Goal: Task Accomplishment & Management: Manage account settings

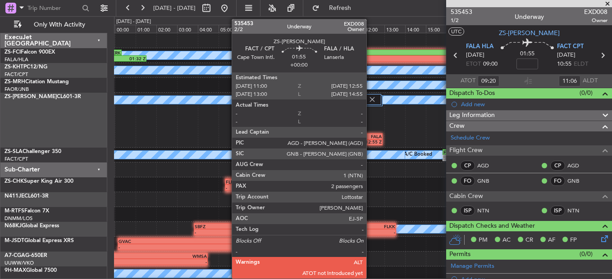
click at [371, 138] on div "FALA" at bounding box center [371, 136] width 19 height 5
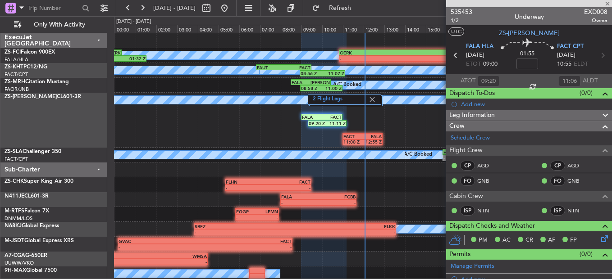
click at [370, 138] on div "FALA" at bounding box center [371, 136] width 19 height 5
type input "2"
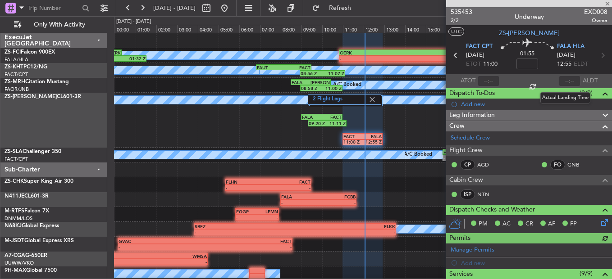
click at [565, 81] on div at bounding box center [570, 81] width 22 height 11
click at [565, 80] on div at bounding box center [570, 81] width 22 height 11
click at [564, 82] on div at bounding box center [570, 81] width 22 height 11
click at [562, 83] on div at bounding box center [570, 81] width 22 height 11
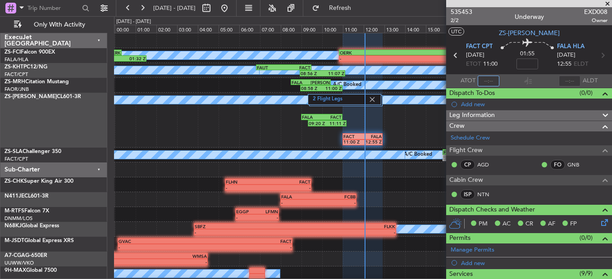
click at [493, 82] on input "text" at bounding box center [489, 81] width 22 height 11
click at [492, 82] on input "text" at bounding box center [489, 81] width 22 height 11
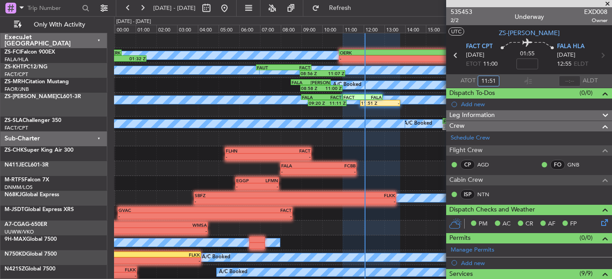
type input "11:51"
click at [545, 76] on section "ATOT 11:51 ALDT" at bounding box center [529, 81] width 166 height 14
click at [610, 0] on span at bounding box center [607, 4] width 9 height 8
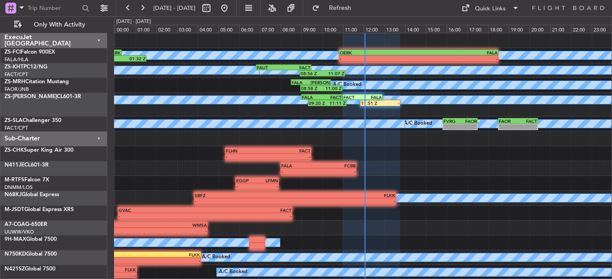
type input "0"
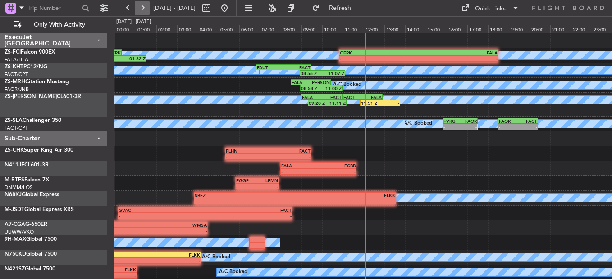
click at [142, 10] on button at bounding box center [142, 8] width 14 height 14
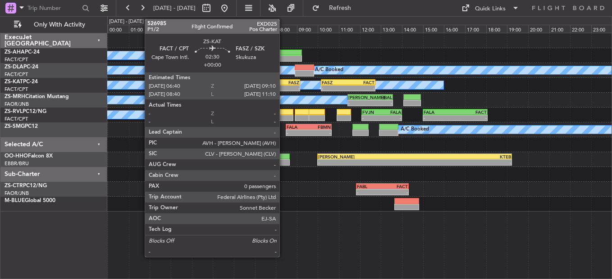
click at [284, 87] on div "-" at bounding box center [287, 88] width 26 height 5
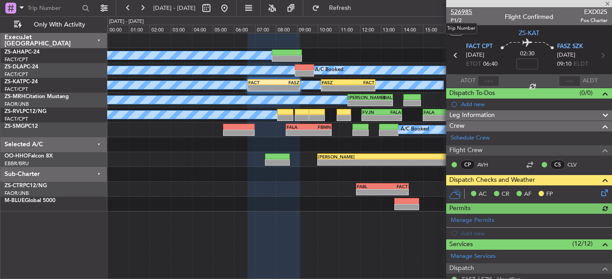
click at [466, 13] on span "526985" at bounding box center [462, 11] width 22 height 9
click at [147, 6] on button at bounding box center [142, 8] width 14 height 14
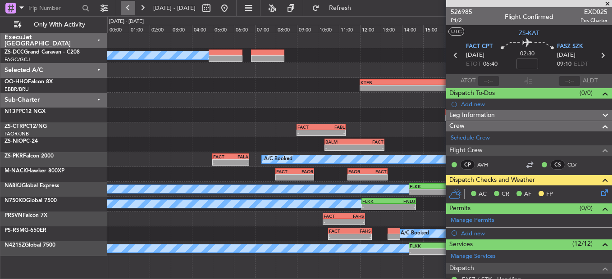
click at [135, 8] on button at bounding box center [128, 8] width 14 height 14
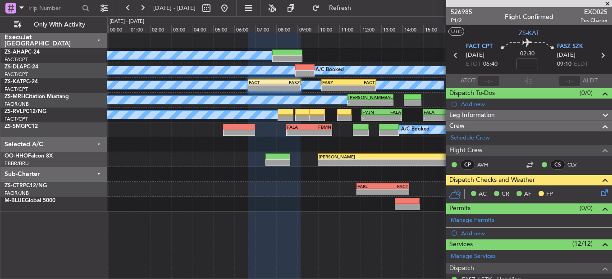
click at [600, 194] on icon at bounding box center [603, 191] width 7 height 7
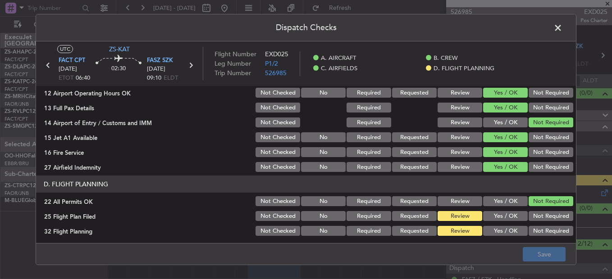
scroll to position [253, 0]
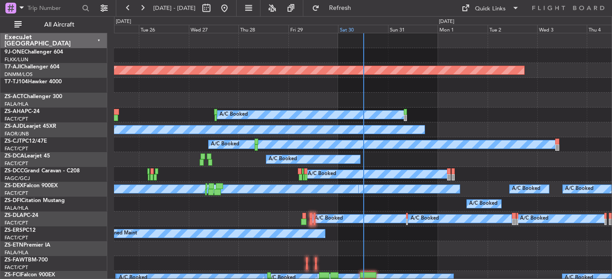
click at [353, 27] on div "Sat 30" at bounding box center [363, 29] width 50 height 8
click at [60, 27] on span "All Aircraft" at bounding box center [59, 25] width 72 height 6
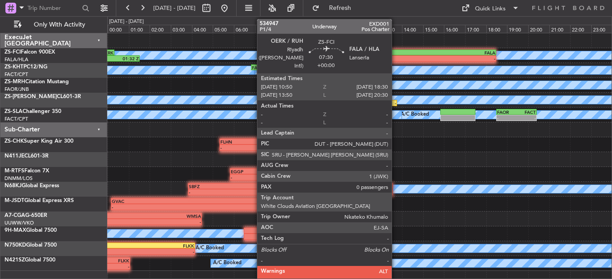
click at [397, 60] on div "-" at bounding box center [376, 58] width 80 height 5
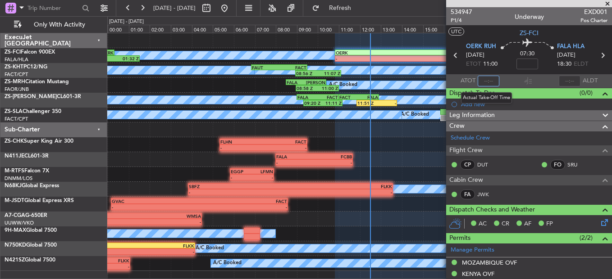
click at [488, 80] on input "text" at bounding box center [489, 81] width 22 height 11
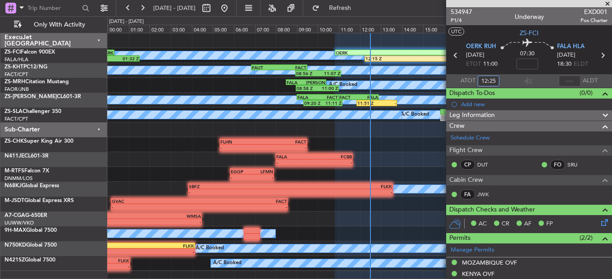
type input "12:25"
click at [609, 4] on span at bounding box center [607, 4] width 9 height 8
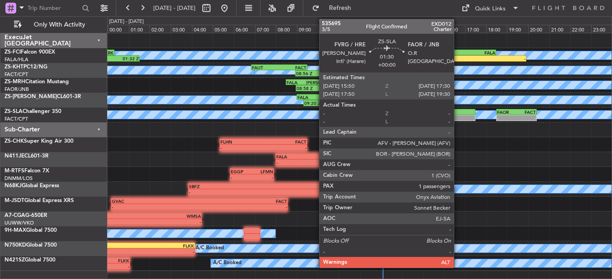
click at [458, 114] on div at bounding box center [457, 112] width 35 height 6
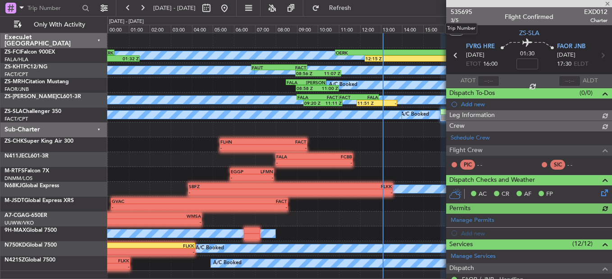
click at [459, 11] on span "535695" at bounding box center [462, 11] width 22 height 9
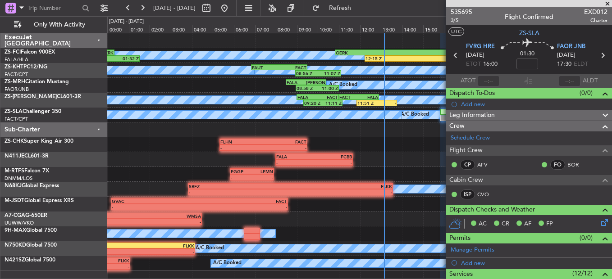
click at [608, 2] on span at bounding box center [607, 4] width 9 height 8
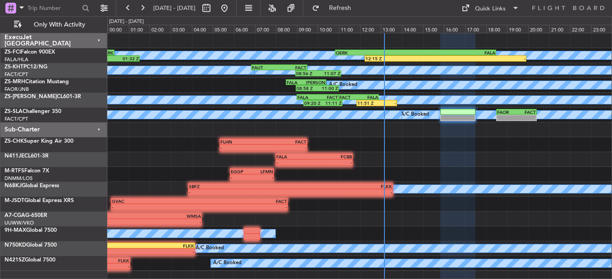
type input "0"
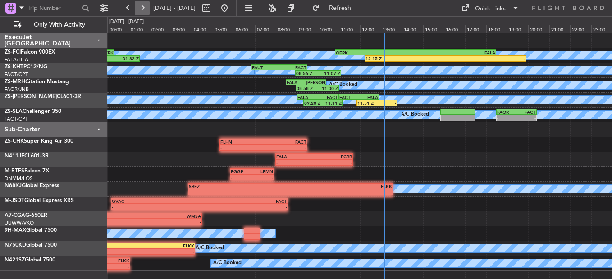
click at [146, 7] on button at bounding box center [142, 8] width 14 height 14
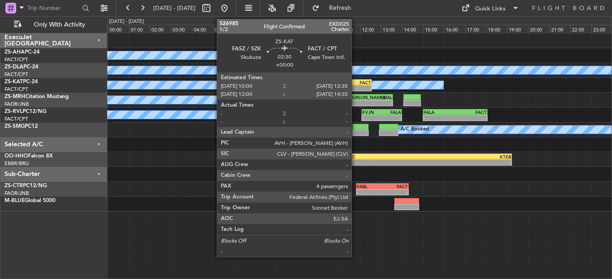
click at [356, 84] on div "FACT" at bounding box center [358, 82] width 27 height 5
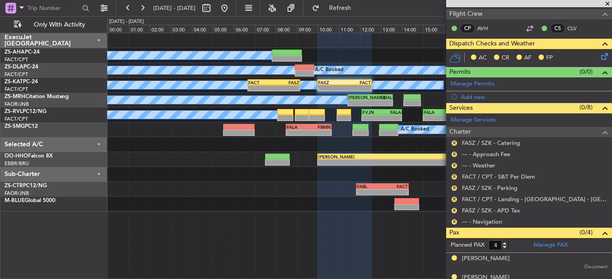
scroll to position [135, 0]
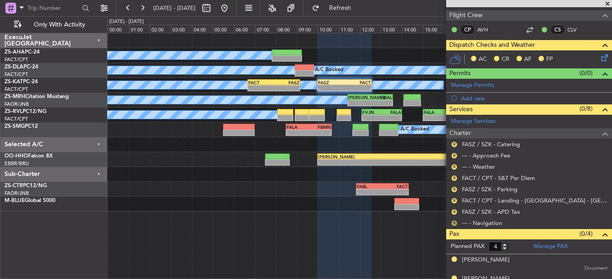
click at [454, 224] on button "R" at bounding box center [454, 223] width 5 height 5
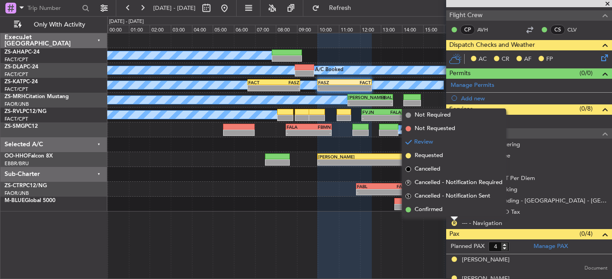
click at [452, 213] on li "Confirmed" at bounding box center [454, 210] width 104 height 14
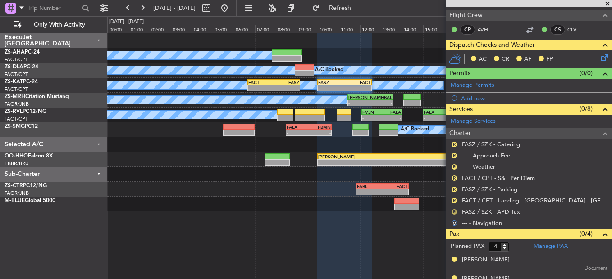
drag, startPoint x: 452, startPoint y: 206, endPoint x: 454, endPoint y: 211, distance: 5.6
click at [453, 207] on div "R FASZ / SZK - APD Tax" at bounding box center [529, 211] width 166 height 11
click at [452, 210] on button "R" at bounding box center [454, 212] width 5 height 5
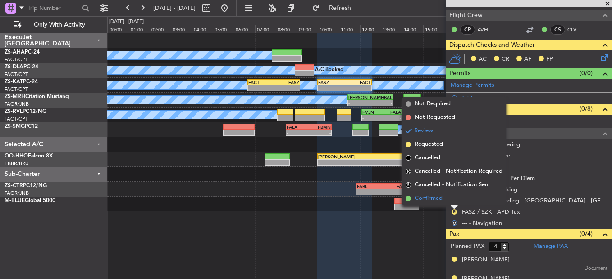
click at [458, 198] on li "Confirmed" at bounding box center [454, 199] width 104 height 14
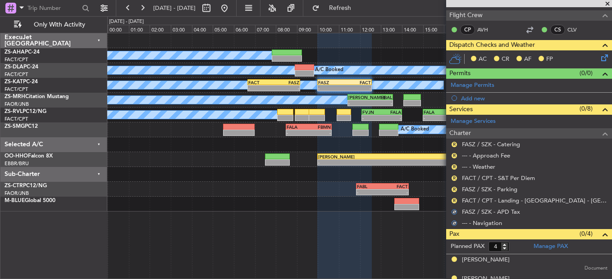
click at [456, 198] on div "R" at bounding box center [454, 200] width 7 height 7
click at [454, 200] on button "R" at bounding box center [454, 200] width 5 height 5
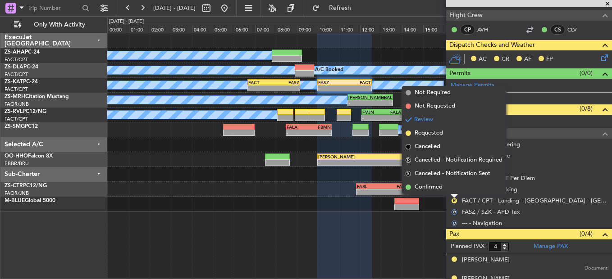
click at [454, 189] on li "Confirmed" at bounding box center [454, 188] width 104 height 14
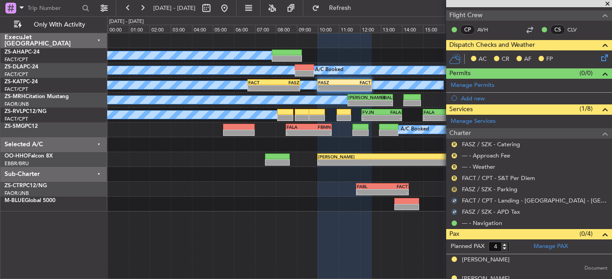
click at [454, 189] on button "R" at bounding box center [454, 189] width 5 height 5
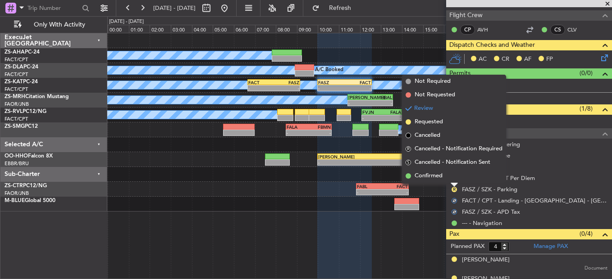
drag, startPoint x: 454, startPoint y: 189, endPoint x: 454, endPoint y: 179, distance: 10.4
click at [454, 179] on li "Confirmed" at bounding box center [454, 177] width 104 height 14
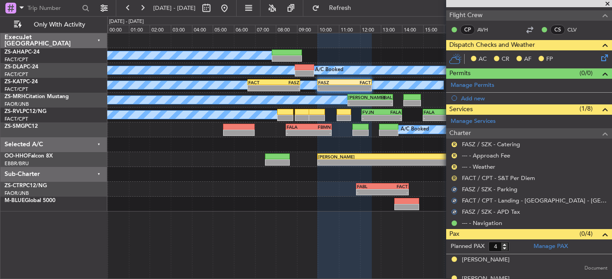
click at [454, 178] on button "R" at bounding box center [454, 178] width 5 height 5
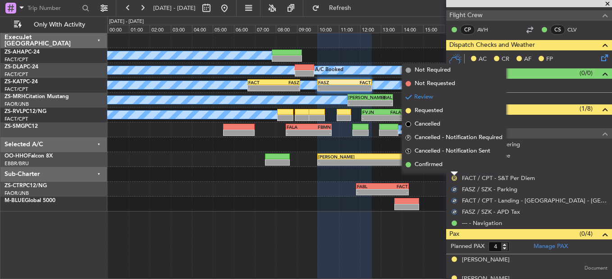
click at [453, 165] on li "Confirmed" at bounding box center [454, 165] width 104 height 14
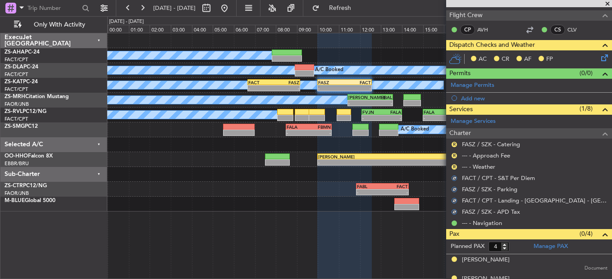
click at [453, 165] on button "R" at bounding box center [454, 167] width 5 height 5
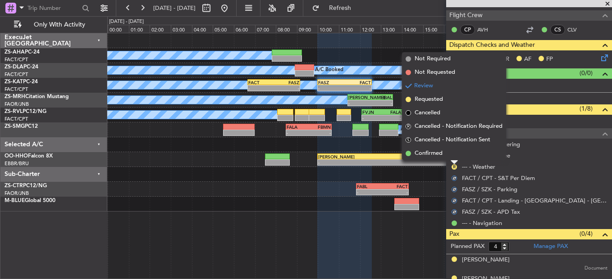
drag, startPoint x: 454, startPoint y: 176, endPoint x: 451, endPoint y: 154, distance: 21.9
click at [451, 150] on li "Confirmed" at bounding box center [454, 154] width 104 height 14
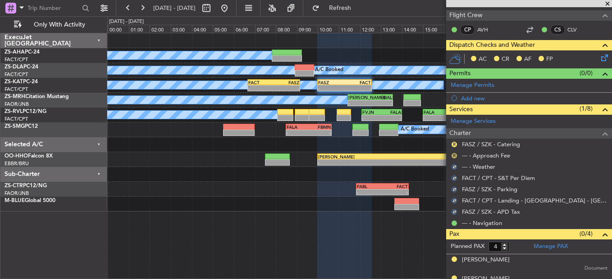
click at [456, 155] on button "R" at bounding box center [454, 155] width 5 height 5
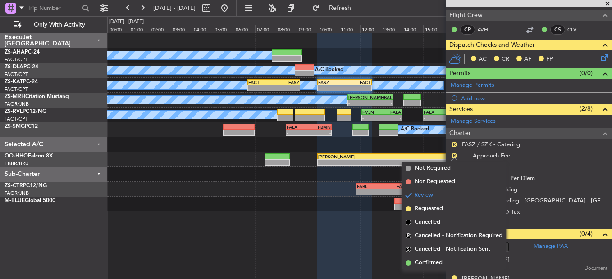
click at [419, 254] on span "Cancelled - Notification Sent" at bounding box center [453, 249] width 76 height 9
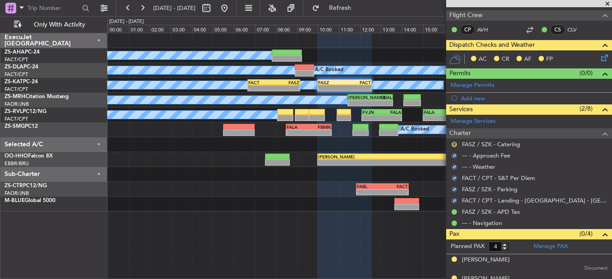
click at [455, 145] on button "R" at bounding box center [454, 144] width 5 height 5
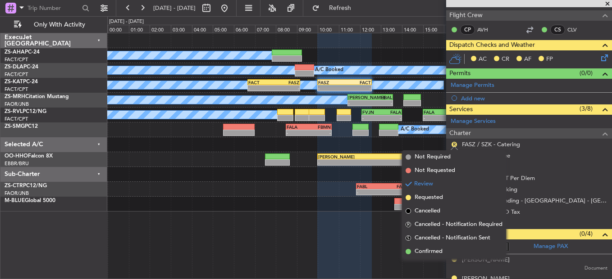
click at [429, 251] on span "Confirmed" at bounding box center [429, 251] width 28 height 9
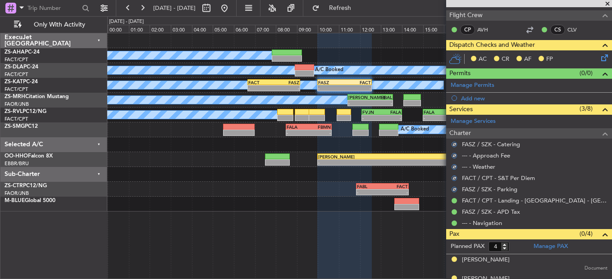
click at [600, 58] on icon at bounding box center [603, 56] width 7 height 7
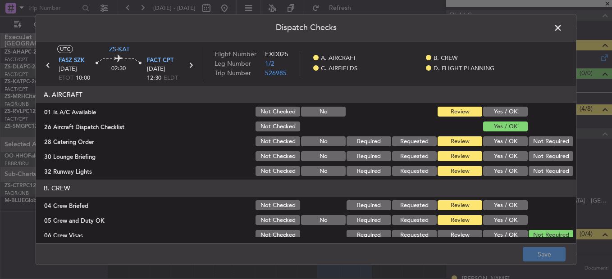
drag, startPoint x: 504, startPoint y: 106, endPoint x: 507, endPoint y: 133, distance: 26.3
click at [504, 108] on div "Yes / OK" at bounding box center [505, 111] width 46 height 13
drag, startPoint x: 518, startPoint y: 113, endPoint x: 523, endPoint y: 124, distance: 12.1
click at [518, 114] on button "Yes / OK" at bounding box center [505, 112] width 45 height 10
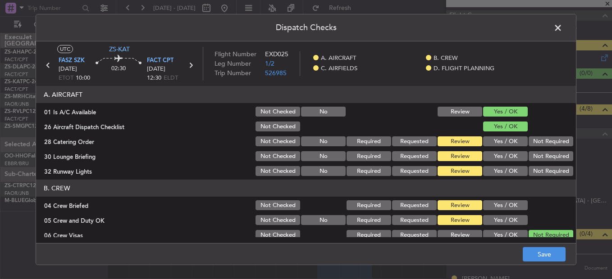
click at [536, 152] on button "Not Required" at bounding box center [551, 156] width 45 height 10
click at [535, 142] on button "Not Required" at bounding box center [551, 142] width 45 height 10
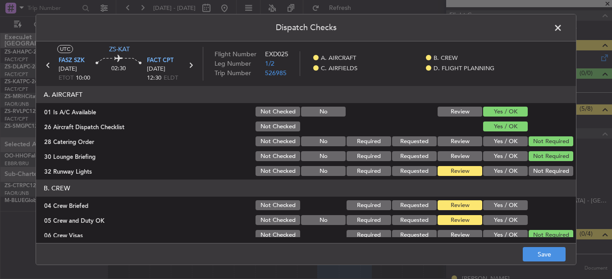
click at [530, 172] on button "Not Required" at bounding box center [551, 171] width 45 height 10
click at [496, 200] on div "Yes / OK" at bounding box center [505, 205] width 46 height 13
click at [496, 206] on button "Yes / OK" at bounding box center [505, 206] width 45 height 10
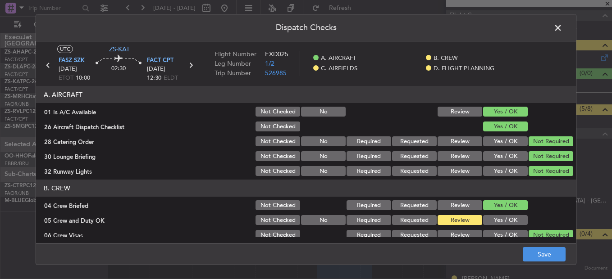
click at [497, 220] on section "B. CREW 04 Crew Briefed Not Checked Required Requested Review Yes / OK 05 Crew …" at bounding box center [306, 233] width 540 height 106
click at [497, 219] on button "Yes / OK" at bounding box center [505, 220] width 45 height 10
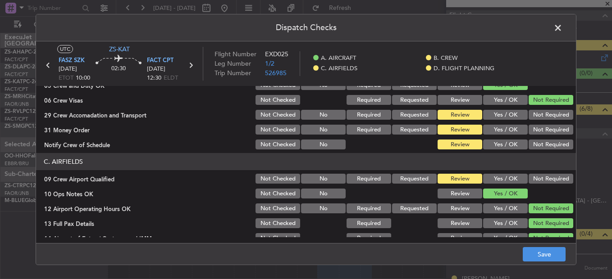
click at [547, 113] on button "Not Required" at bounding box center [551, 115] width 45 height 10
click at [547, 118] on button "Not Required" at bounding box center [551, 115] width 45 height 10
click at [542, 133] on button "Not Required" at bounding box center [551, 130] width 45 height 10
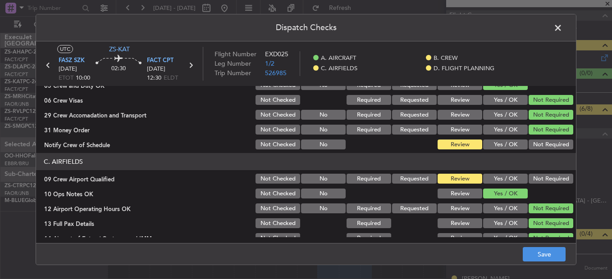
click at [541, 133] on button "Not Required" at bounding box center [551, 130] width 45 height 10
drag, startPoint x: 540, startPoint y: 145, endPoint x: 539, endPoint y: 151, distance: 5.4
click at [540, 147] on button "Not Required" at bounding box center [551, 145] width 45 height 10
click at [539, 151] on article "A. AIRCRAFT 01 Is A/C Available Not Checked No Review Yes / OK 26 Aircraft Disp…" at bounding box center [306, 161] width 540 height 151
click at [536, 179] on button "Not Required" at bounding box center [551, 179] width 45 height 10
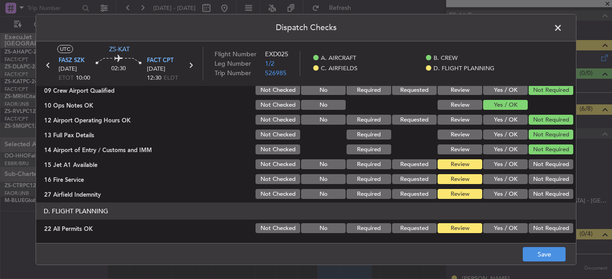
scroll to position [253, 0]
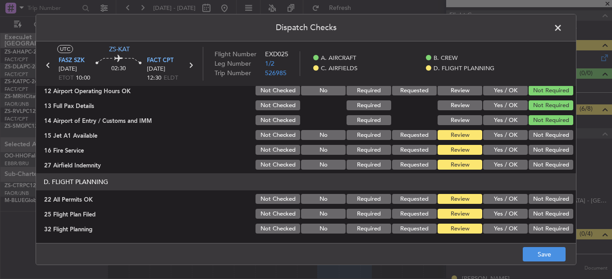
click at [534, 131] on section "C. AIRFIELDS 09 Crew Airport Qualified Not Checked No Required Requested Review…" at bounding box center [306, 103] width 540 height 136
drag, startPoint x: 534, startPoint y: 132, endPoint x: 534, endPoint y: 137, distance: 5.4
click at [534, 137] on button "Not Required" at bounding box center [551, 135] width 45 height 10
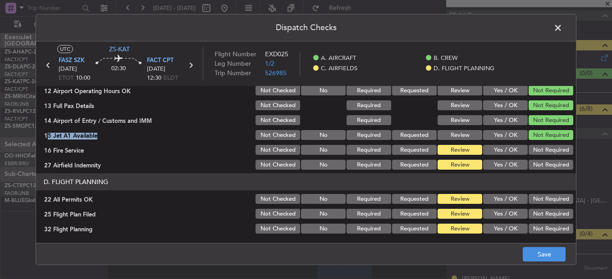
drag, startPoint x: 534, startPoint y: 147, endPoint x: 534, endPoint y: 153, distance: 6.8
click at [534, 147] on button "Not Required" at bounding box center [551, 150] width 45 height 10
click at [533, 171] on div "Not Required" at bounding box center [550, 165] width 46 height 13
click at [533, 199] on button "Not Required" at bounding box center [551, 199] width 45 height 10
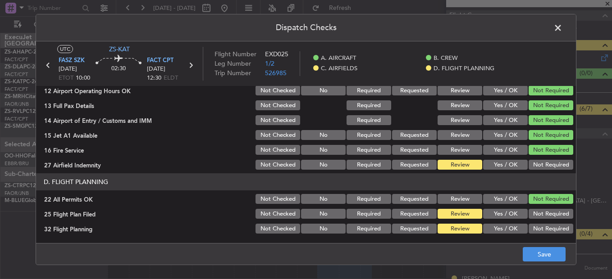
click at [503, 220] on div "Yes / OK" at bounding box center [505, 214] width 46 height 13
click at [504, 204] on button "Yes / OK" at bounding box center [505, 199] width 45 height 10
click at [501, 224] on button "Yes / OK" at bounding box center [505, 229] width 45 height 10
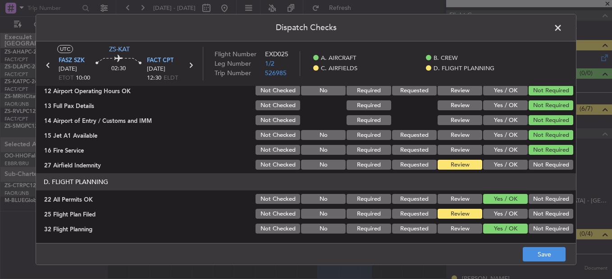
click at [504, 214] on button "Yes / OK" at bounding box center [505, 214] width 45 height 10
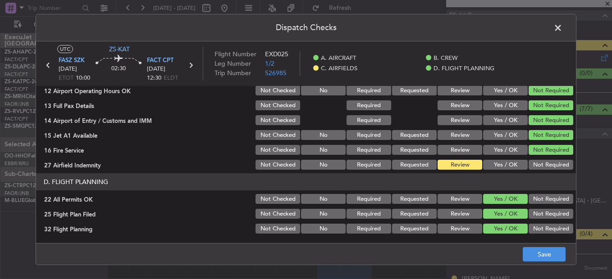
drag, startPoint x: 531, startPoint y: 199, endPoint x: 551, endPoint y: 152, distance: 50.9
click at [531, 199] on button "Not Required" at bounding box center [551, 199] width 45 height 10
click at [546, 165] on button "Not Required" at bounding box center [551, 165] width 45 height 10
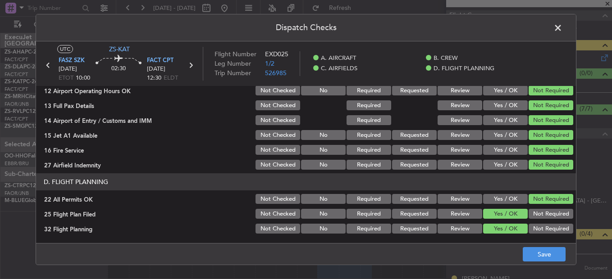
click at [544, 247] on footer "Save" at bounding box center [306, 254] width 540 height 22
click at [541, 250] on button "Save" at bounding box center [544, 254] width 43 height 14
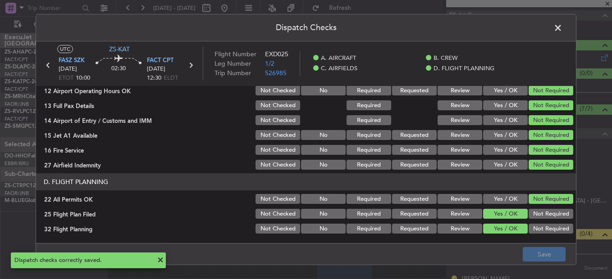
click at [563, 31] on span at bounding box center [563, 30] width 0 height 18
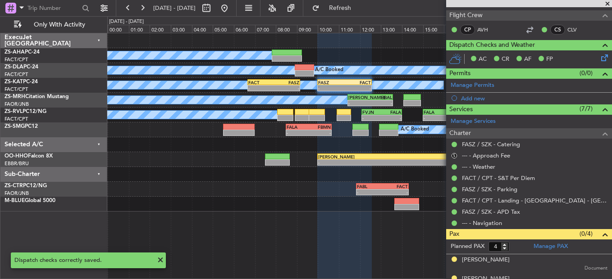
scroll to position [0, 0]
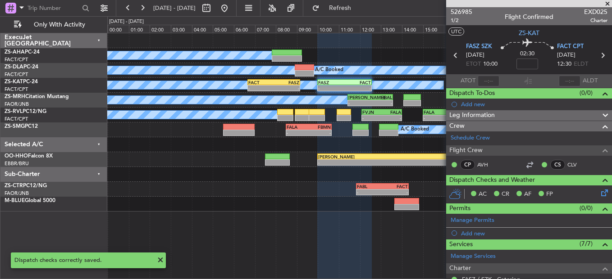
click at [453, 57] on icon at bounding box center [456, 56] width 12 height 12
type input "0"
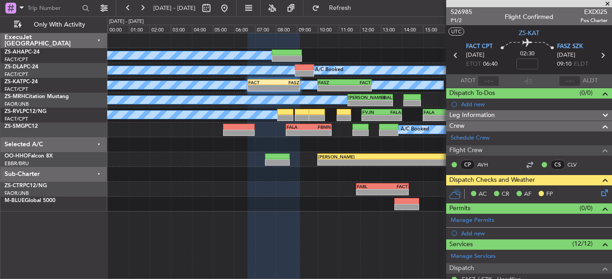
click at [600, 195] on icon at bounding box center [603, 191] width 7 height 7
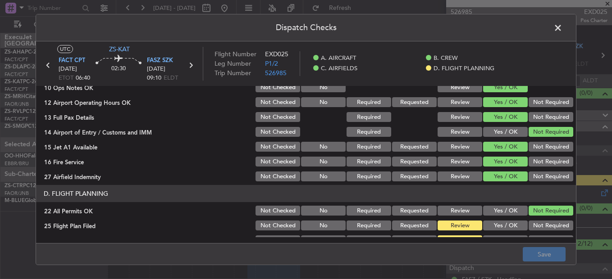
scroll to position [253, 0]
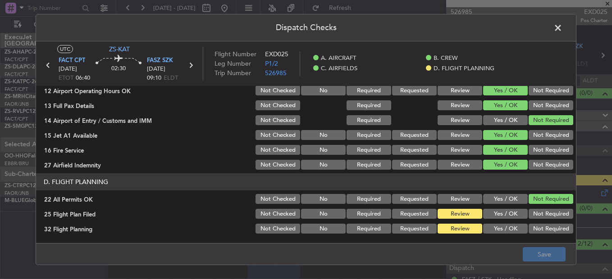
drag, startPoint x: 509, startPoint y: 213, endPoint x: 509, endPoint y: 218, distance: 5.0
click at [509, 215] on button "Yes / OK" at bounding box center [505, 214] width 45 height 10
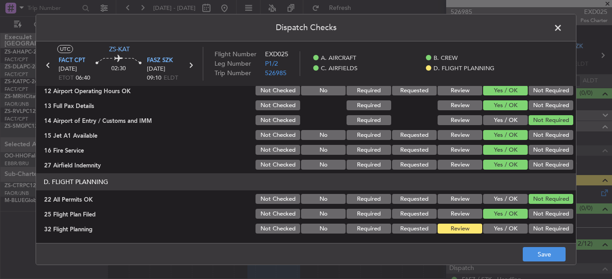
click at [510, 220] on div "Yes / OK" at bounding box center [505, 214] width 46 height 13
drag, startPoint x: 511, startPoint y: 231, endPoint x: 519, endPoint y: 238, distance: 10.9
click at [511, 233] on button "Yes / OK" at bounding box center [505, 229] width 45 height 10
click at [540, 263] on footer "Save" at bounding box center [306, 254] width 540 height 22
click at [538, 253] on button "Save" at bounding box center [544, 254] width 43 height 14
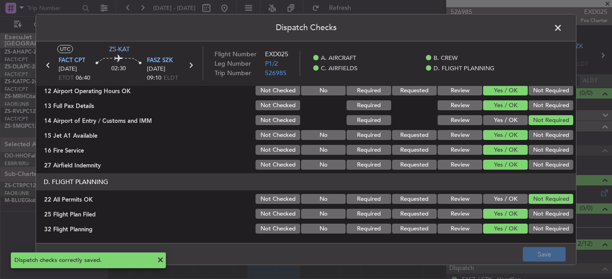
click at [563, 27] on span at bounding box center [563, 30] width 0 height 18
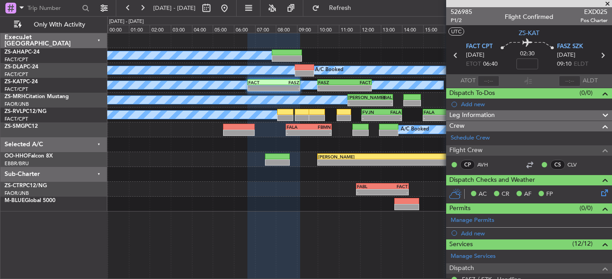
click at [608, 5] on span at bounding box center [607, 4] width 9 height 8
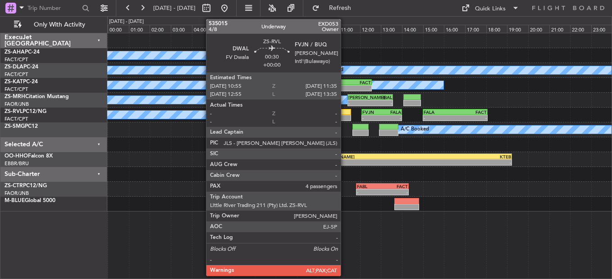
click at [345, 116] on div at bounding box center [344, 118] width 14 height 6
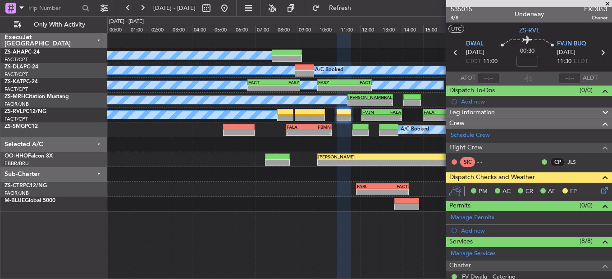
scroll to position [0, 0]
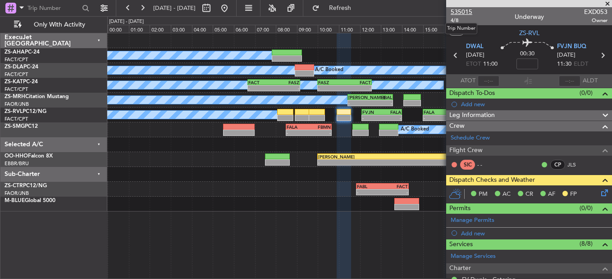
click at [467, 12] on span "535015" at bounding box center [462, 11] width 22 height 9
click at [609, 0] on span at bounding box center [607, 4] width 9 height 8
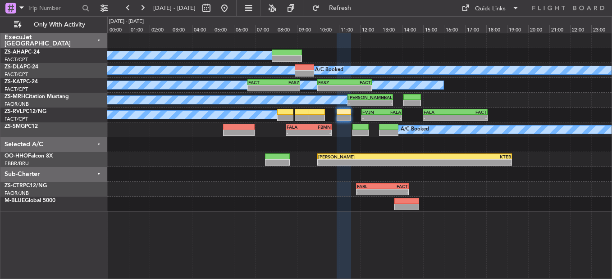
type input "0"
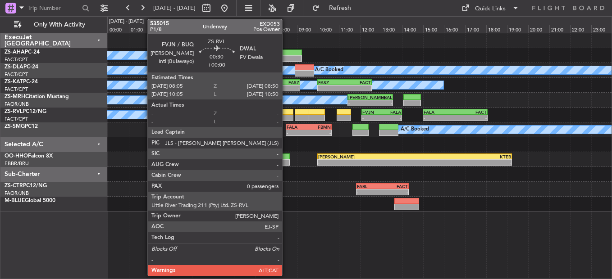
click at [287, 115] on div at bounding box center [285, 118] width 16 height 6
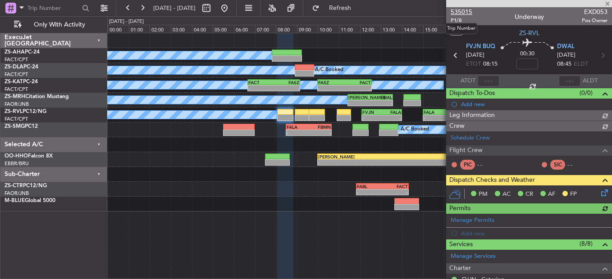
click at [453, 12] on span "535015" at bounding box center [462, 11] width 22 height 9
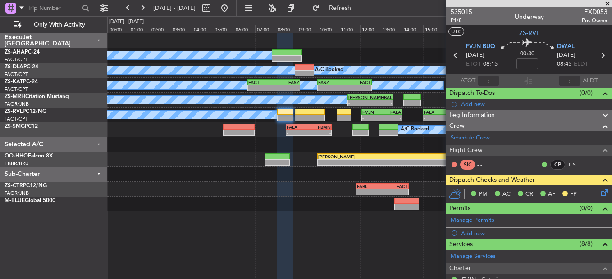
click at [600, 193] on icon at bounding box center [603, 191] width 7 height 7
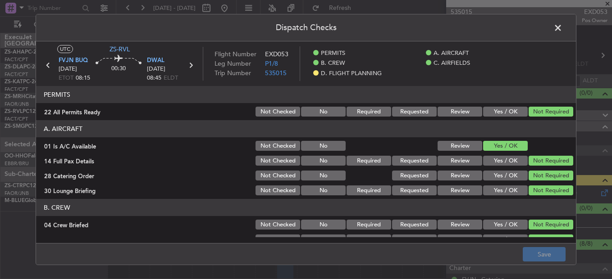
click at [563, 32] on span at bounding box center [563, 30] width 0 height 18
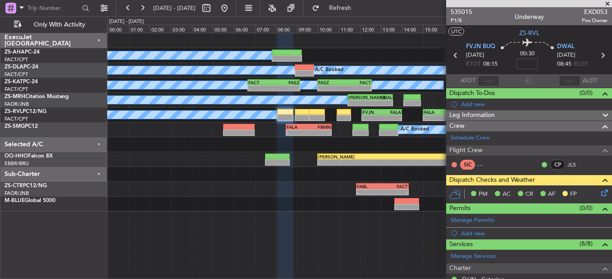
click at [600, 192] on icon at bounding box center [603, 191] width 7 height 7
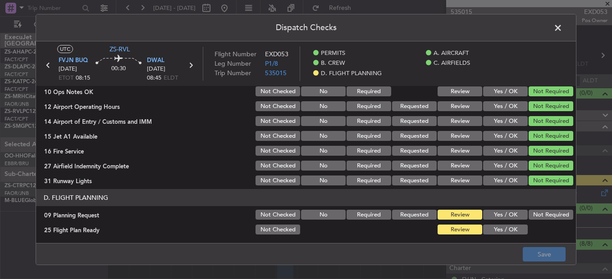
scroll to position [243, 0]
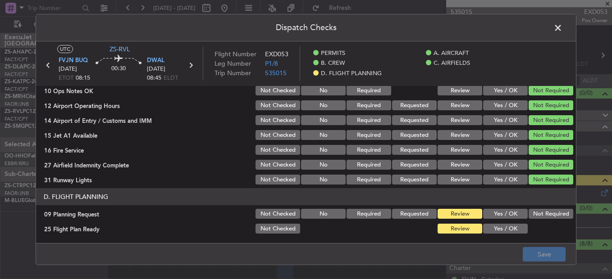
click at [527, 220] on div "Not Required" at bounding box center [550, 214] width 46 height 13
click at [490, 238] on main "UTC ZS-RVL FVJN BUQ [DATE] ETOT 08:15 00:30 DWAL [DATE] 08:45 ELDT Flight Numbe…" at bounding box center [306, 144] width 540 height 206
click at [498, 230] on button "Yes / OK" at bounding box center [505, 229] width 45 height 10
drag, startPoint x: 559, startPoint y: 211, endPoint x: 554, endPoint y: 215, distance: 6.1
click at [559, 212] on button "Not Required" at bounding box center [551, 214] width 45 height 10
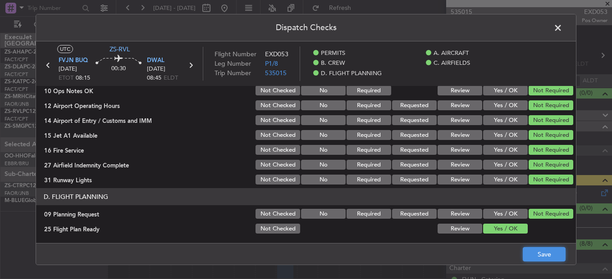
drag, startPoint x: 549, startPoint y: 257, endPoint x: 540, endPoint y: 252, distance: 10.1
click at [547, 257] on button "Save" at bounding box center [544, 254] width 43 height 14
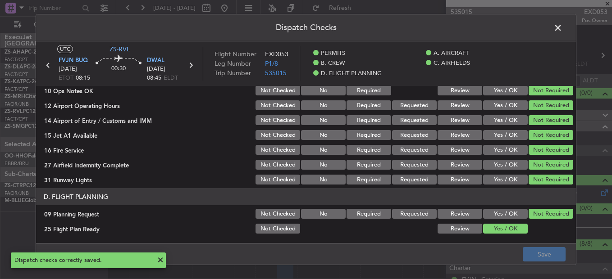
click at [192, 67] on icon at bounding box center [191, 66] width 12 height 12
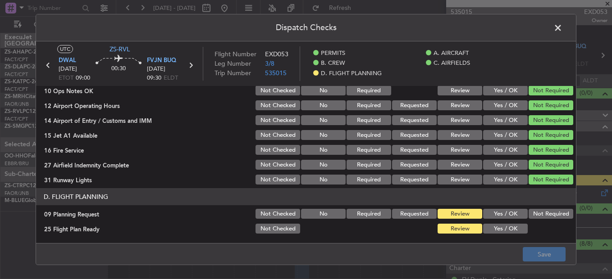
drag, startPoint x: 532, startPoint y: 211, endPoint x: 520, endPoint y: 226, distance: 18.6
click at [532, 215] on button "Not Required" at bounding box center [551, 214] width 45 height 10
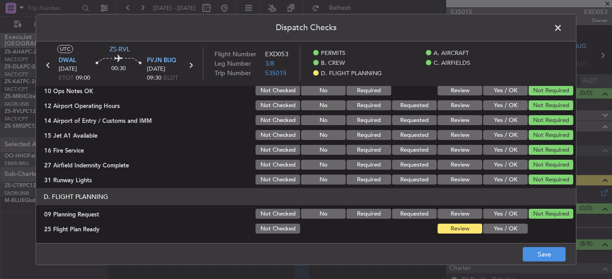
click at [494, 236] on article "PERMITS 22 All Permits Ready Not Checked No Required Requested Review Yes / OK …" at bounding box center [306, 161] width 540 height 151
click at [504, 234] on button "Yes / OK" at bounding box center [505, 229] width 45 height 10
click at [533, 252] on button "Save" at bounding box center [544, 254] width 43 height 14
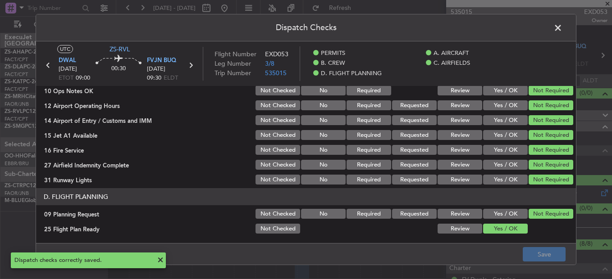
click at [190, 64] on icon at bounding box center [191, 66] width 12 height 12
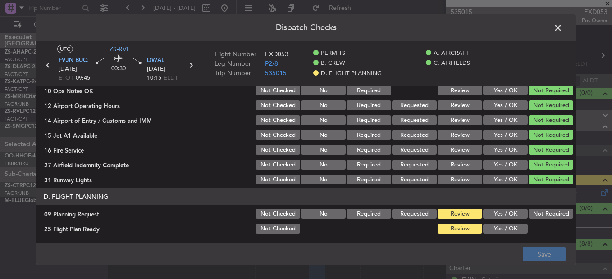
click at [549, 218] on button "Not Required" at bounding box center [551, 214] width 45 height 10
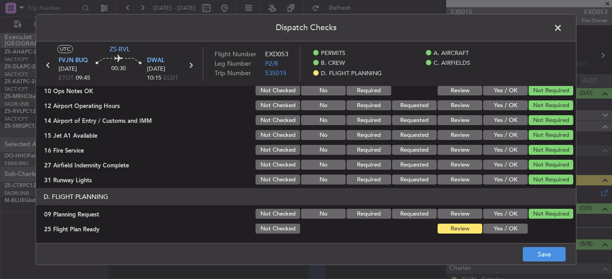
click at [512, 229] on button "Yes / OK" at bounding box center [505, 229] width 45 height 10
drag, startPoint x: 536, startPoint y: 255, endPoint x: 533, endPoint y: 251, distance: 4.9
click at [536, 256] on button "Save" at bounding box center [544, 254] width 43 height 14
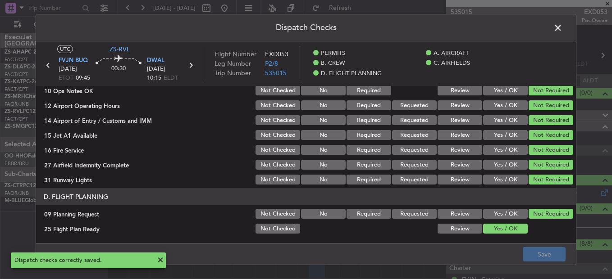
click at [192, 64] on icon at bounding box center [191, 66] width 12 height 12
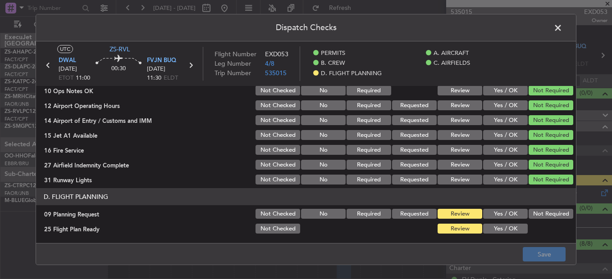
click at [534, 220] on div "Not Required" at bounding box center [550, 214] width 46 height 13
click at [507, 228] on button "Yes / OK" at bounding box center [505, 229] width 45 height 10
click at [545, 214] on button "Not Required" at bounding box center [551, 214] width 45 height 10
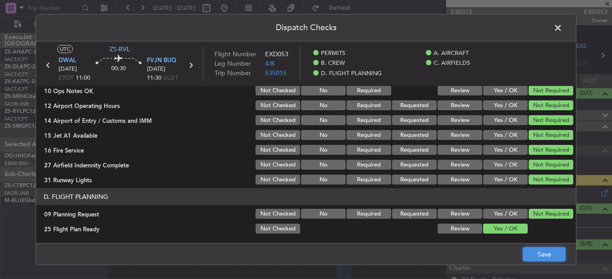
click at [539, 253] on button "Save" at bounding box center [544, 254] width 43 height 14
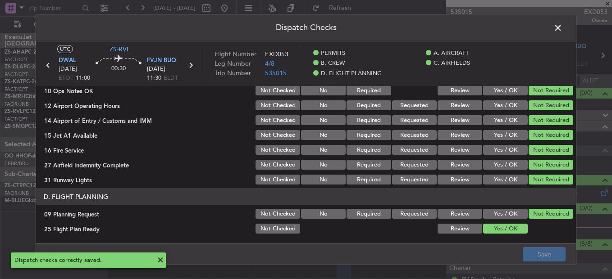
click at [193, 67] on icon at bounding box center [191, 66] width 12 height 12
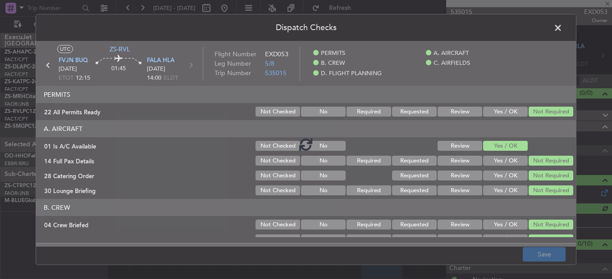
click at [563, 31] on span at bounding box center [563, 30] width 0 height 18
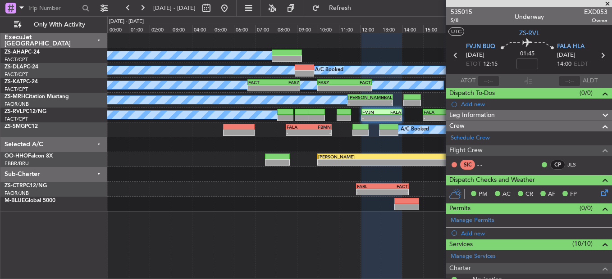
click at [608, 2] on span at bounding box center [607, 4] width 9 height 8
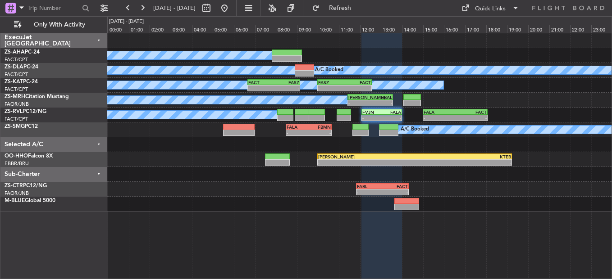
type input "0"
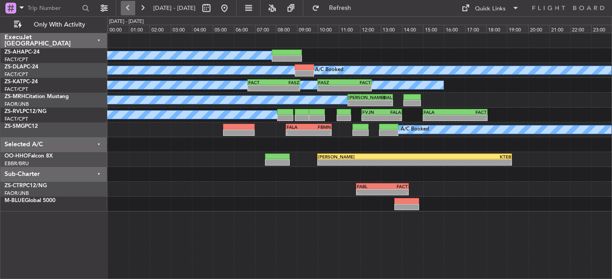
click at [125, 8] on button at bounding box center [128, 8] width 14 height 14
